Goal: Check status: Check status

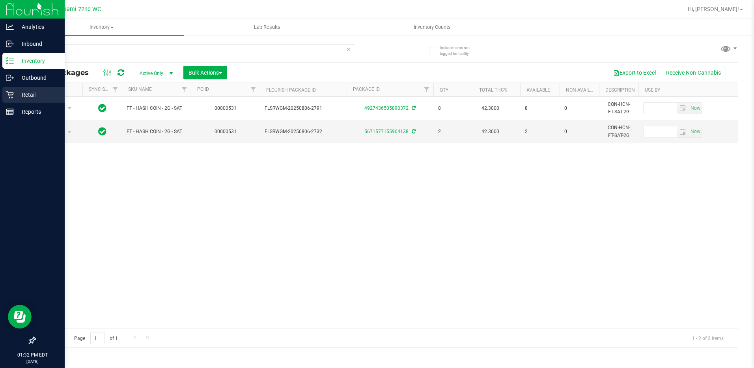
click at [11, 98] on icon at bounding box center [10, 95] width 8 height 8
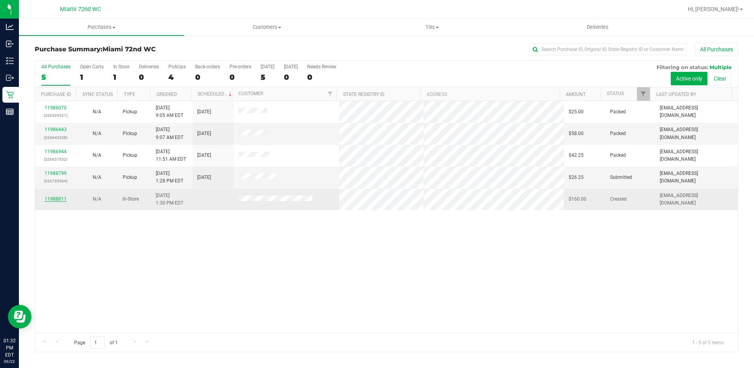
click at [51, 198] on link "11988811" at bounding box center [56, 199] width 22 height 6
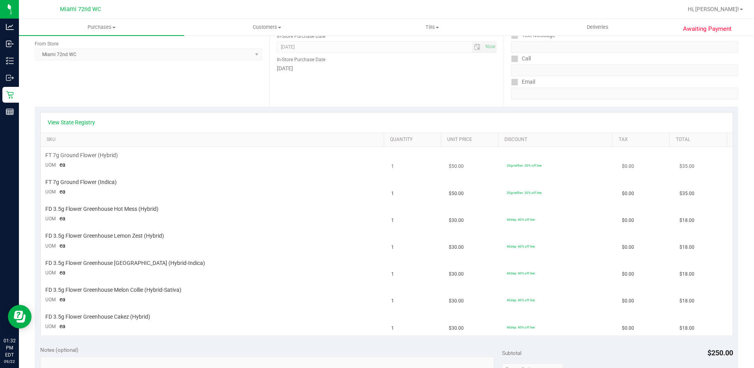
scroll to position [118, 0]
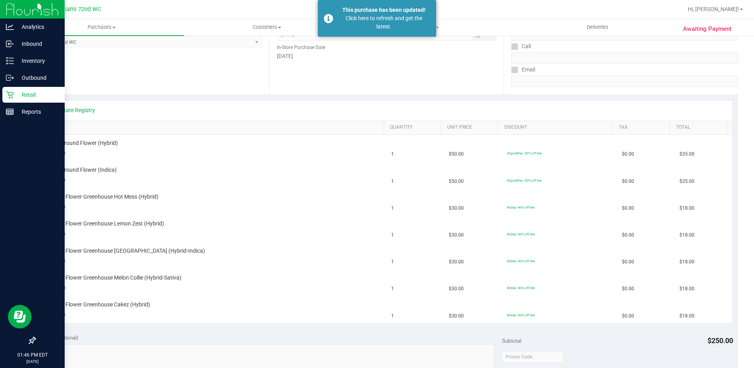
click at [9, 94] on icon at bounding box center [10, 95] width 8 height 8
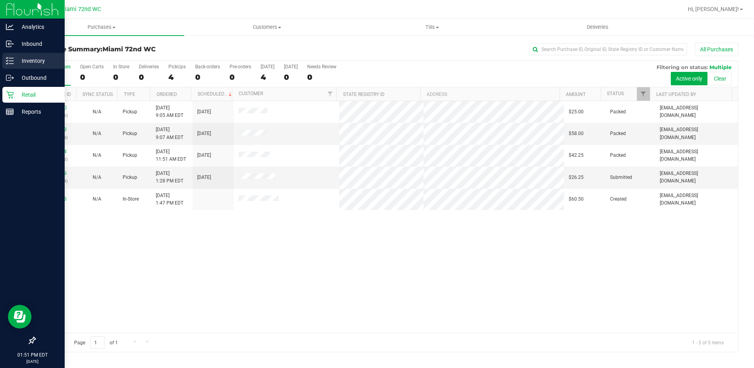
click at [16, 64] on p "Inventory" at bounding box center [37, 60] width 47 height 9
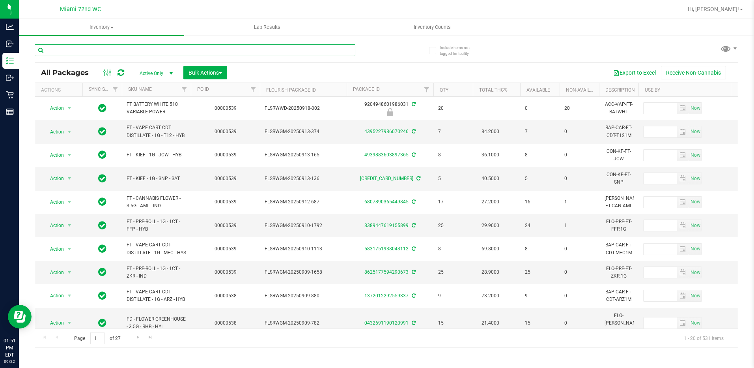
click at [131, 49] on input "text" at bounding box center [195, 50] width 321 height 12
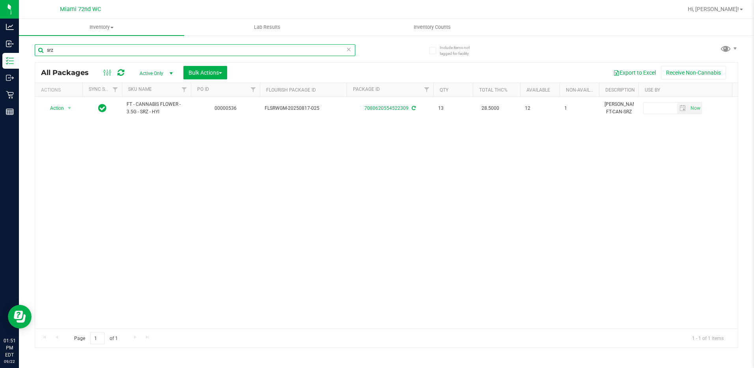
click at [137, 54] on input "srz" at bounding box center [195, 50] width 321 height 12
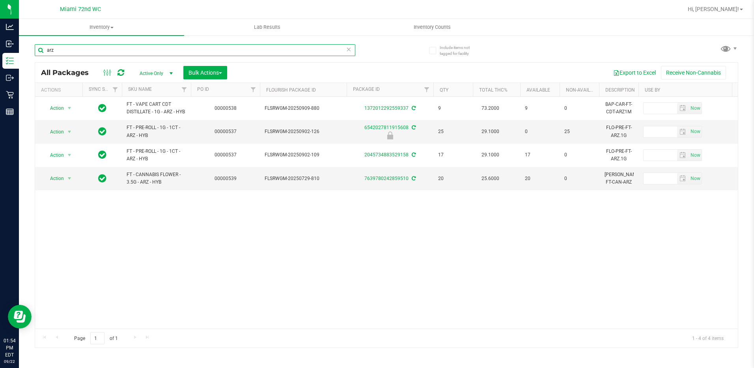
click at [69, 46] on input "arz" at bounding box center [195, 50] width 321 height 12
type input "bct"
